Goal: Consume media (video, audio)

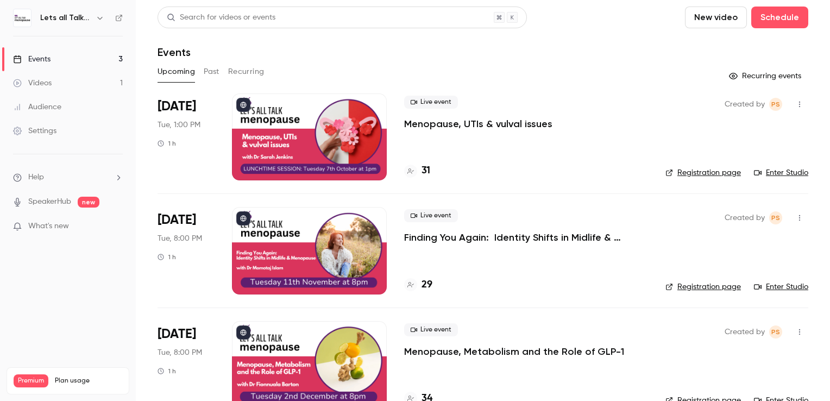
scroll to position [26, 0]
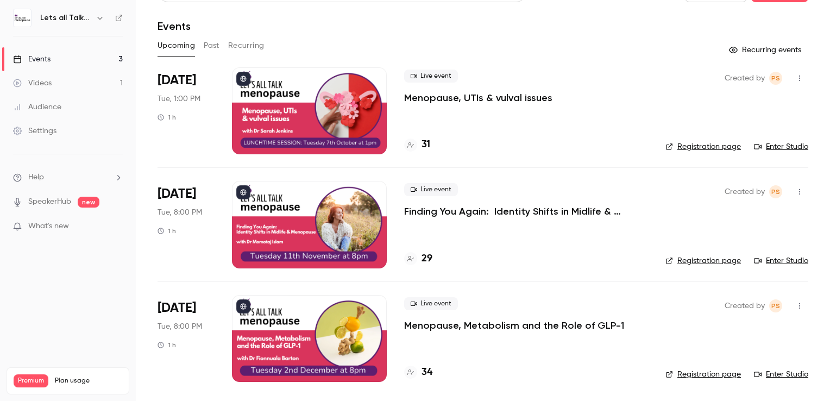
click at [286, 110] on div at bounding box center [309, 110] width 155 height 87
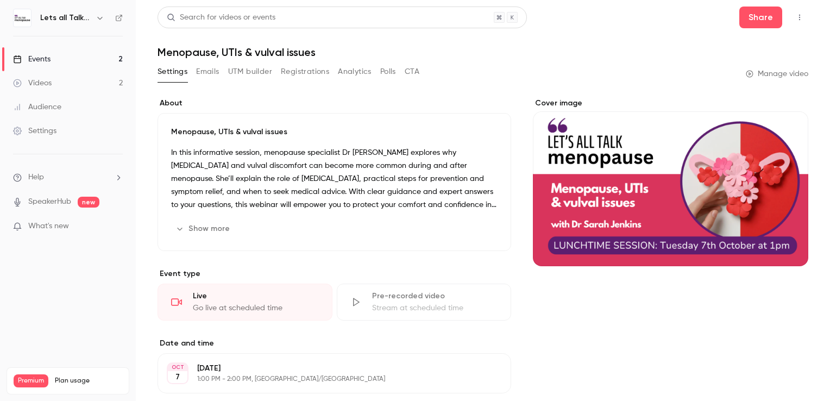
click at [41, 64] on div "Events" at bounding box center [31, 59] width 37 height 11
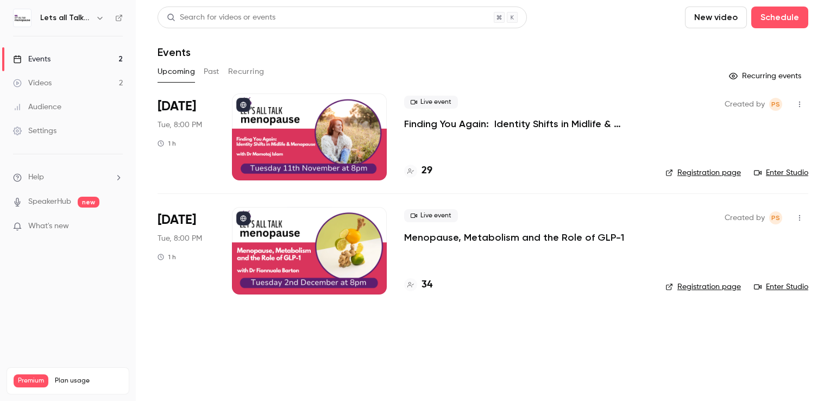
click at [207, 76] on button "Past" at bounding box center [212, 71] width 16 height 17
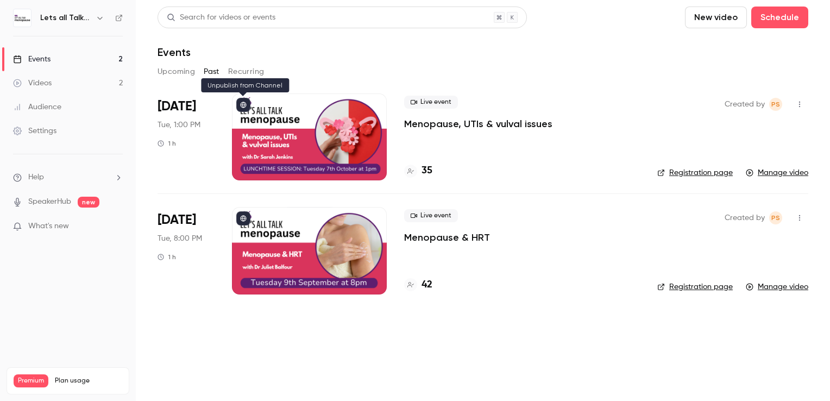
click at [243, 110] on button at bounding box center [243, 105] width 14 height 14
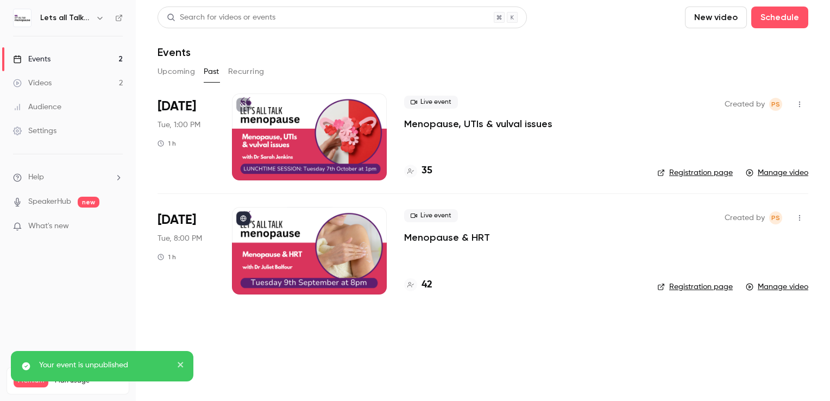
click at [257, 118] on div at bounding box center [309, 136] width 155 height 87
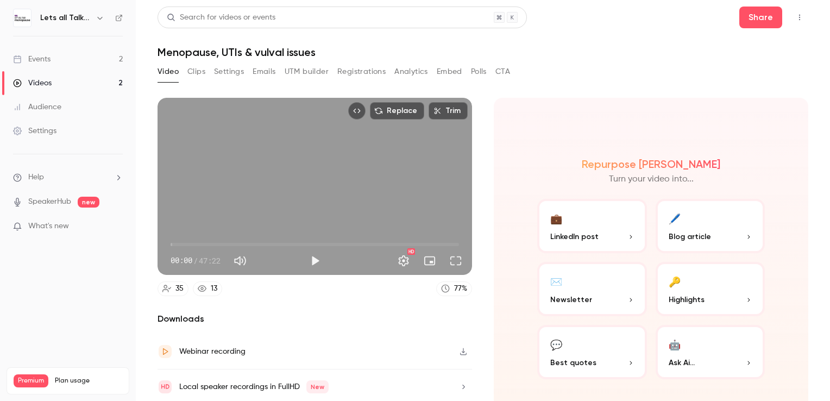
click at [201, 73] on button "Clips" at bounding box center [196, 71] width 18 height 17
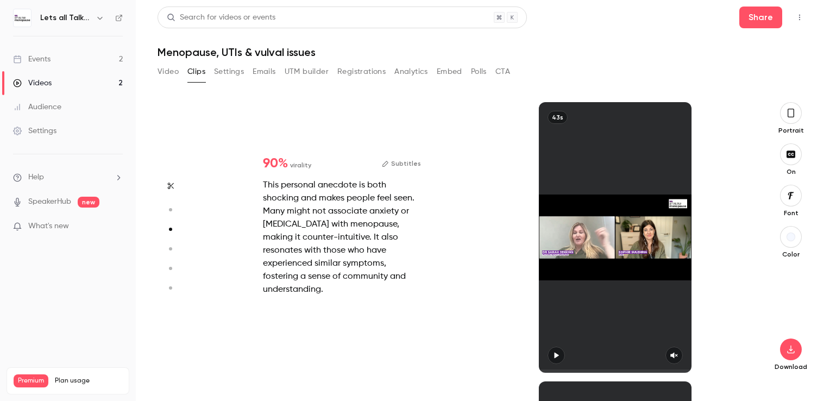
scroll to position [279, 0]
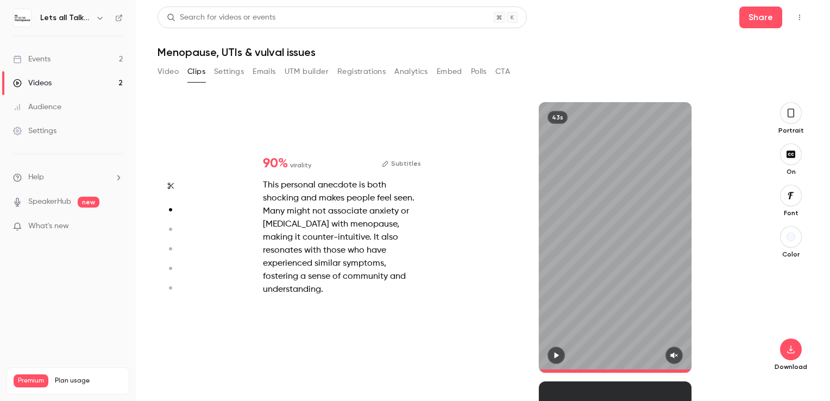
click at [673, 357] on icon "button" at bounding box center [673, 355] width 7 height 6
type input "***"
click at [673, 353] on icon "button" at bounding box center [674, 355] width 8 height 6
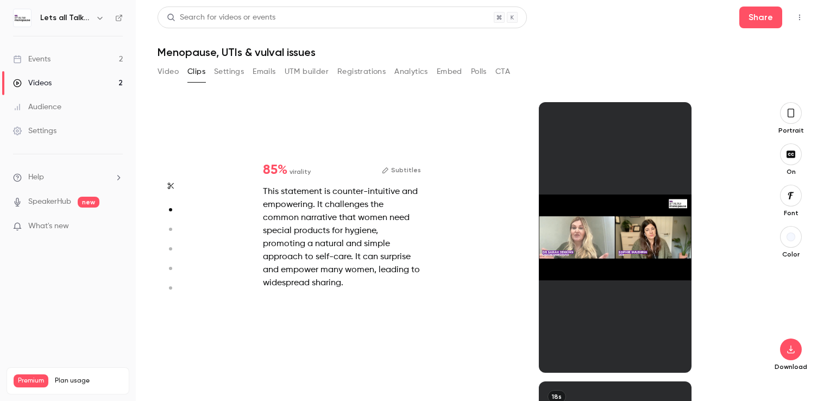
type input "*"
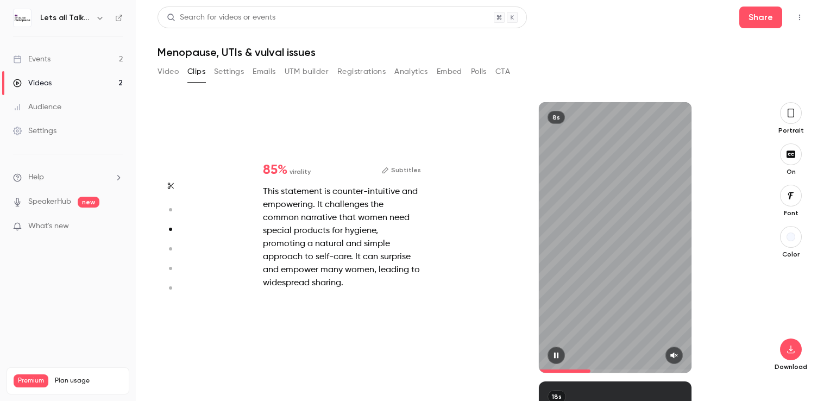
click at [671, 355] on icon "button" at bounding box center [673, 355] width 7 height 6
drag, startPoint x: 591, startPoint y: 370, endPoint x: 521, endPoint y: 365, distance: 69.7
click at [521, 365] on div "8s" at bounding box center [614, 237] width 273 height 270
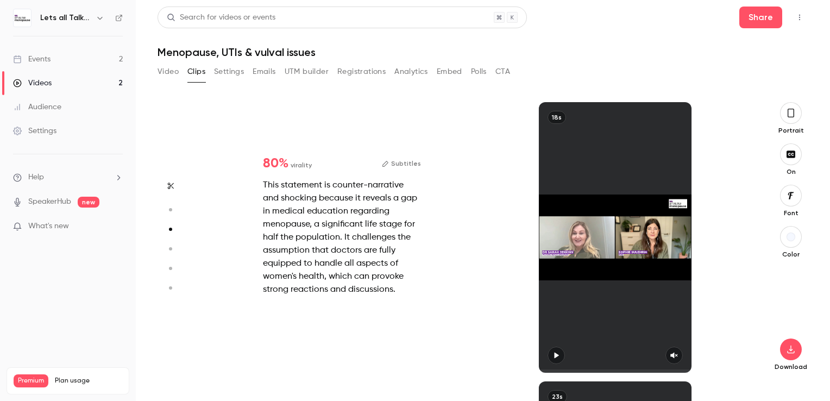
type input "*"
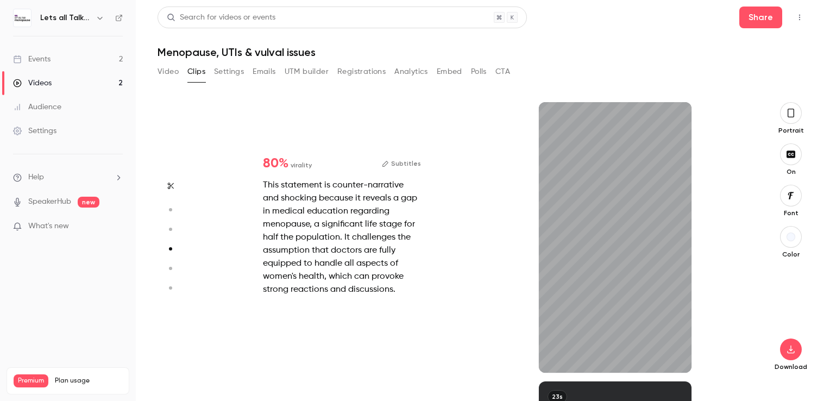
drag, startPoint x: 589, startPoint y: 372, endPoint x: 540, endPoint y: 376, distance: 49.0
click at [540, 376] on div "Start clipping Suggested clips 47m 90 % virality Subtitles This personal anecdo…" at bounding box center [478, 251] width 546 height 299
click at [669, 357] on icon "button" at bounding box center [673, 355] width 9 height 8
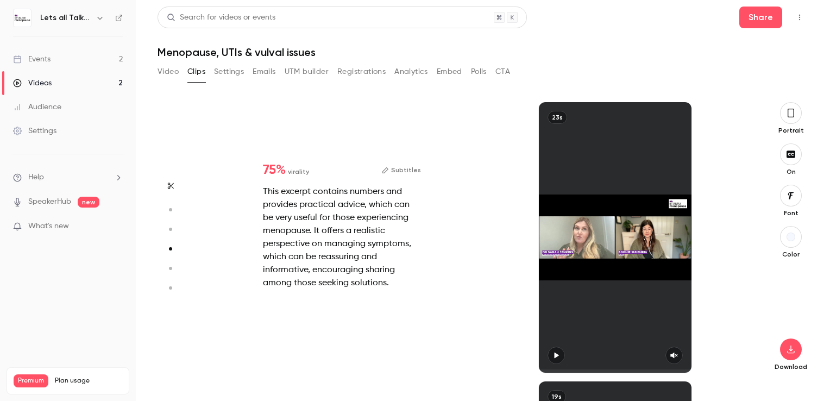
type input "*"
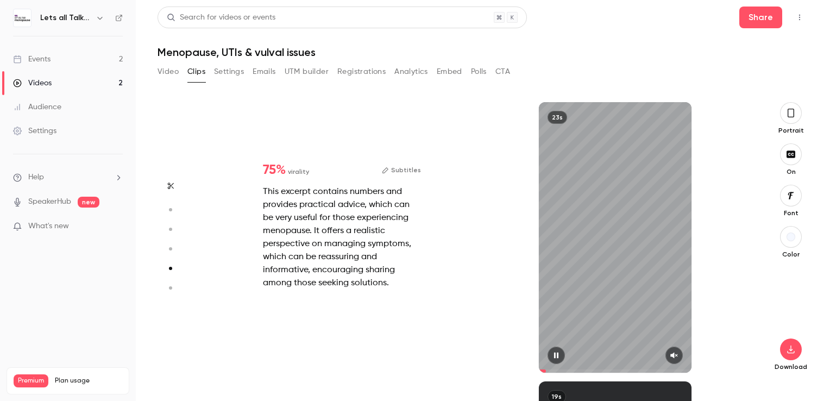
click at [675, 359] on icon "button" at bounding box center [673, 355] width 9 height 8
type input "*"
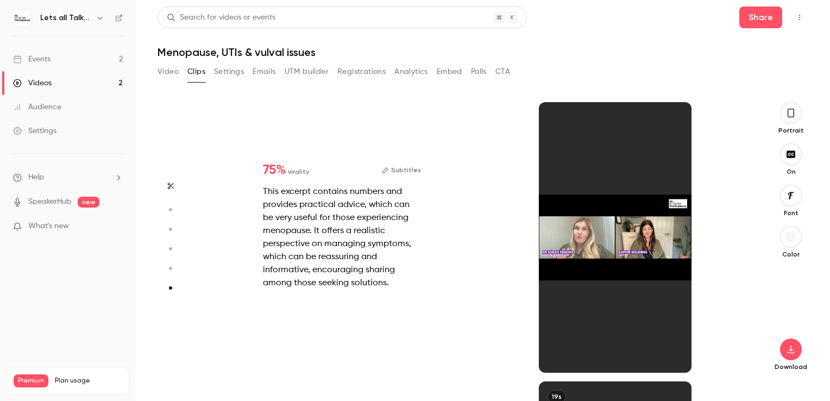
scroll to position [1379, 0]
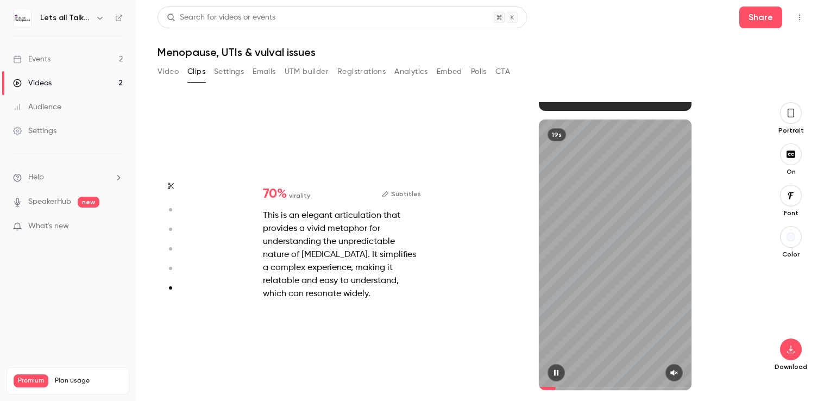
click at [674, 377] on button "button" at bounding box center [673, 372] width 17 height 17
click at [557, 375] on icon "button" at bounding box center [556, 373] width 4 height 6
drag, startPoint x: 587, startPoint y: 388, endPoint x: 534, endPoint y: 389, distance: 53.2
click at [534, 389] on div "19s" at bounding box center [614, 254] width 273 height 270
click at [566, 371] on div at bounding box center [615, 372] width 152 height 17
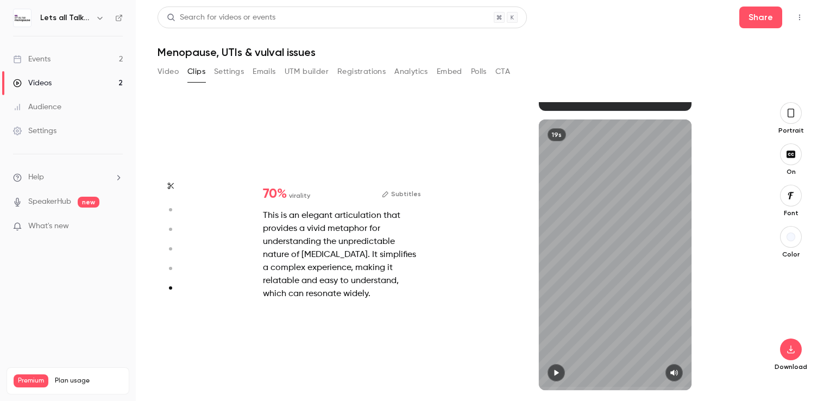
click at [560, 373] on icon "button" at bounding box center [556, 373] width 9 height 8
type input "***"
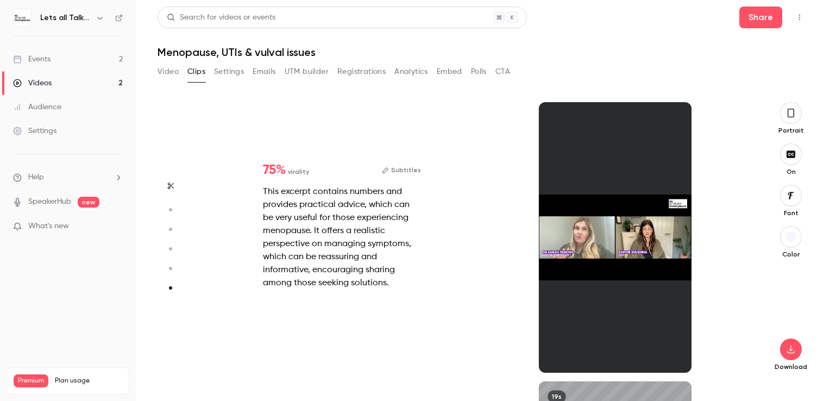
type input "*"
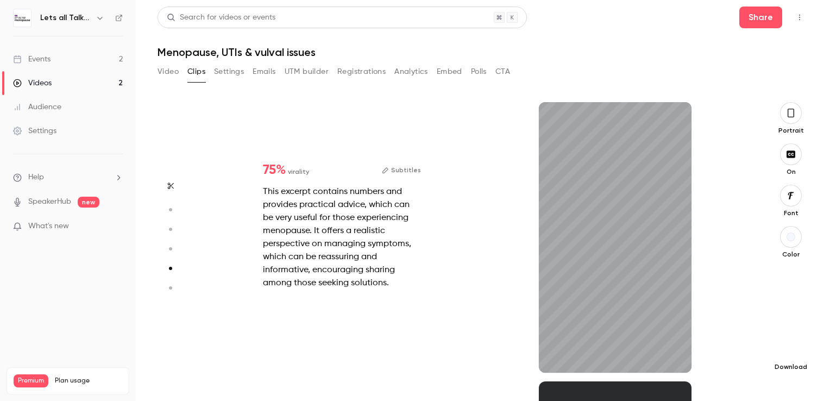
click at [791, 346] on icon "button" at bounding box center [790, 349] width 13 height 9
type input "****"
click at [193, 118] on section "Start clipping Suggested clips 47m 90 % virality Subtitles This personal anecdo…" at bounding box center [482, 251] width 650 height 299
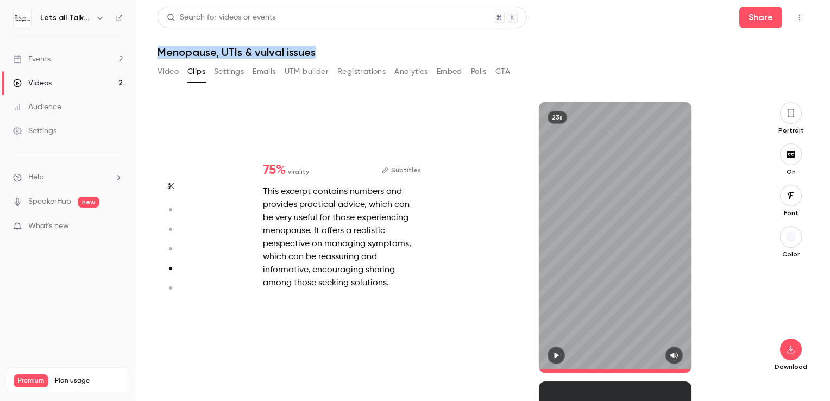
drag, startPoint x: 317, startPoint y: 51, endPoint x: 162, endPoint y: 55, distance: 155.3
click at [162, 55] on h1 "Menopause, UTIs & vulval issues" at bounding box center [482, 52] width 650 height 13
copy h1 "enopause, UTIs & vulval issues"
